Goal: Task Accomplishment & Management: Manage account settings

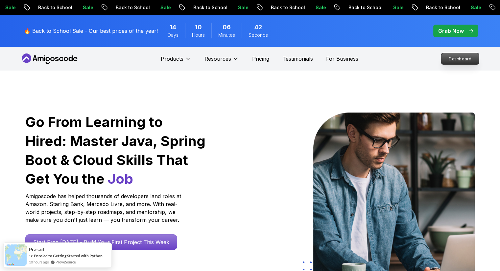
click at [464, 58] on p "Dashboard" at bounding box center [460, 58] width 38 height 11
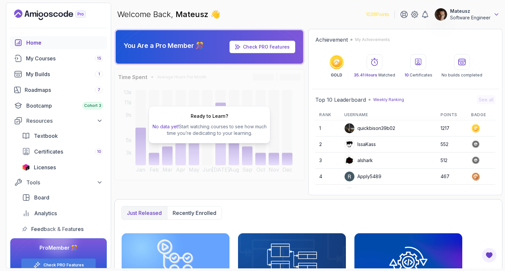
click at [494, 14] on icon at bounding box center [496, 14] width 7 height 7
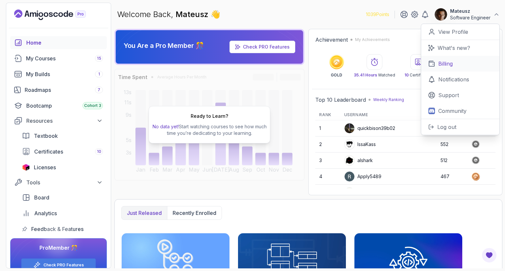
click at [449, 65] on p "Billing" at bounding box center [445, 64] width 14 height 8
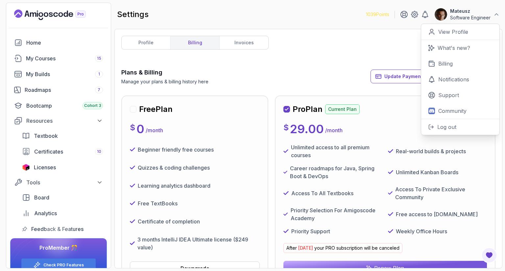
click at [339, 62] on div "profile billing invoices Plans & Billing Manage your plans & billing history he…" at bounding box center [308, 149] width 374 height 226
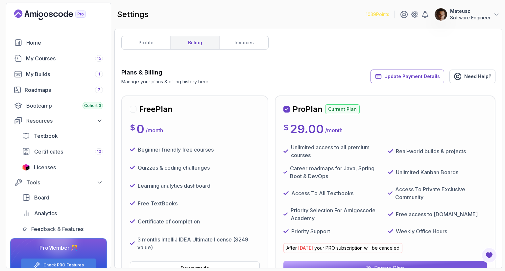
drag, startPoint x: 504, startPoint y: 45, endPoint x: 504, endPoint y: 77, distance: 31.9
click at [499, 77] on section "1039 Points Mateusz Software Engineer Home My Courses 15 My Builds 1 Roadmaps 7…" at bounding box center [252, 135] width 505 height 271
click at [396, 117] on div "Pro Plan Current Plan $ 29.00 / month Unlimited access to all premium courses R…" at bounding box center [384, 189] width 203 height 171
